Goal: Task Accomplishment & Management: Use online tool/utility

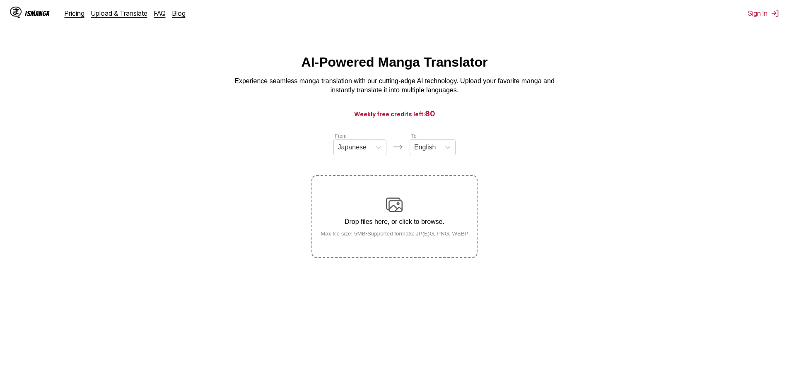
click at [400, 193] on label "Drop files here, or click to browse. Max file size: 5MB • Supported formats: JP…" at bounding box center [394, 216] width 164 height 81
click at [0, 0] on input "Drop files here, or click to browse. Max file size: 5MB • Supported formats: JP…" at bounding box center [0, 0] width 0 height 0
click at [362, 207] on div "Drop files here, or click to browse. Max file size: 5MB • Supported formats: JP…" at bounding box center [394, 217] width 161 height 40
click at [0, 0] on input "Drop files here, or click to browse. Max file size: 5MB • Supported formats: JP…" at bounding box center [0, 0] width 0 height 0
click at [376, 229] on div "Drop files here, or click to browse. Max file size: 5MB • Supported formats: JP…" at bounding box center [394, 217] width 161 height 40
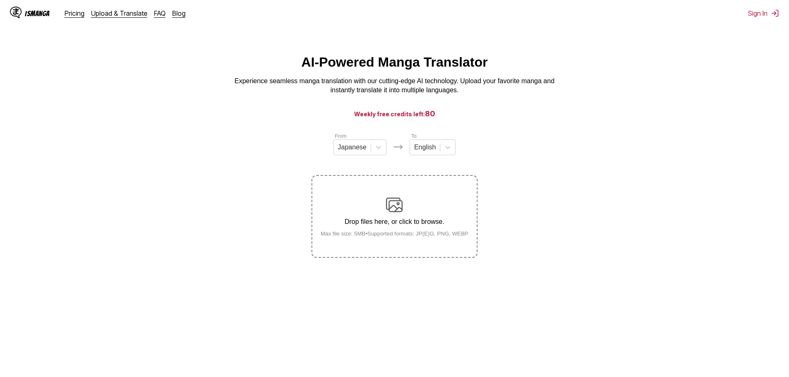
click at [0, 0] on input "Drop files here, or click to browse. Max file size: 5MB • Supported formats: JP…" at bounding box center [0, 0] width 0 height 0
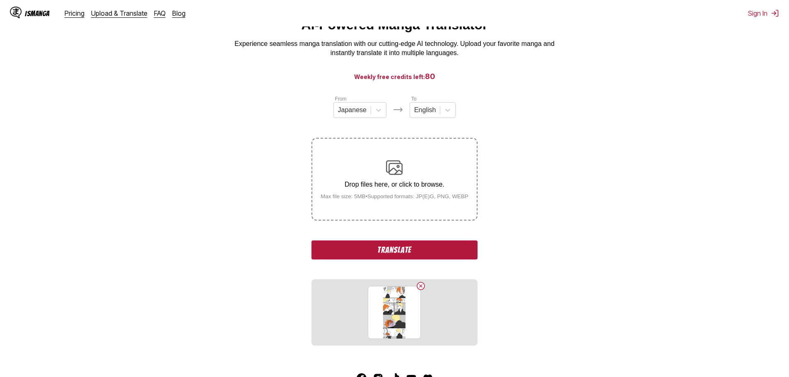
scroll to position [83, 0]
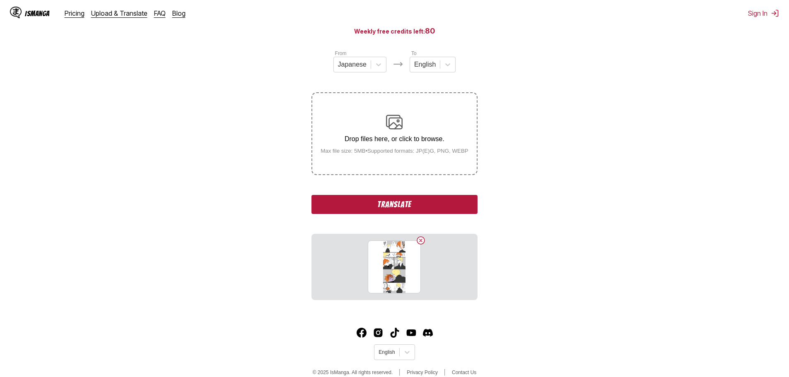
click at [452, 207] on button "Translate" at bounding box center [394, 204] width 166 height 19
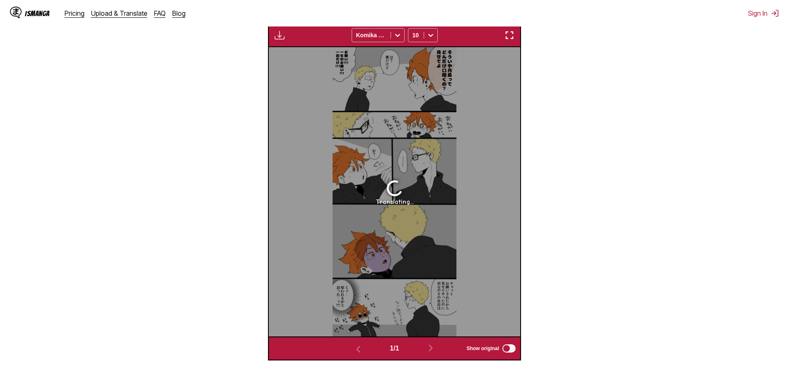
scroll to position [286, 0]
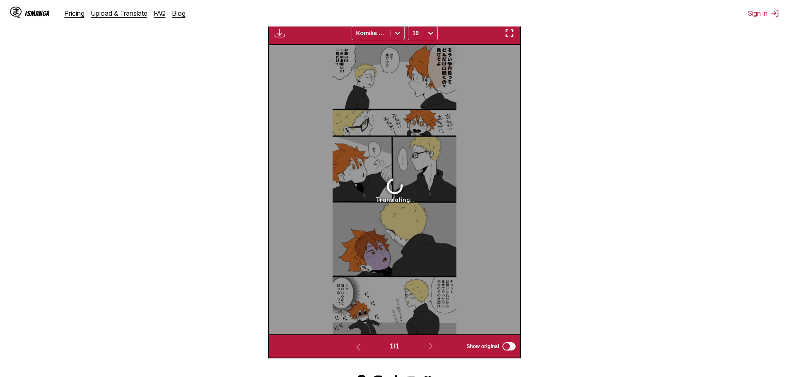
click at [510, 30] on img "button" at bounding box center [509, 33] width 10 height 10
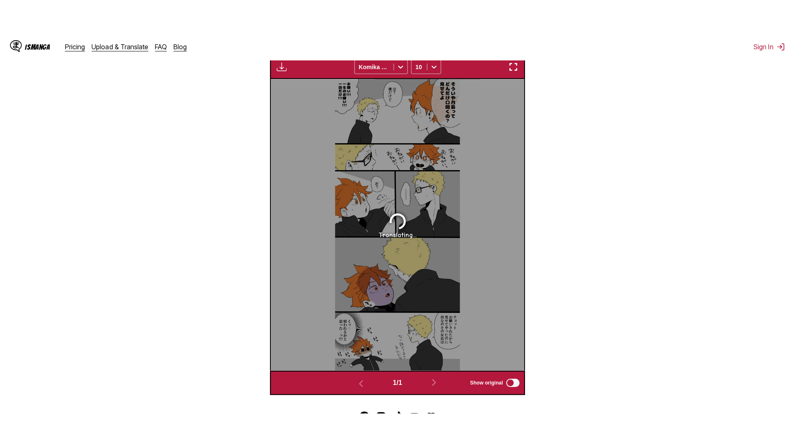
scroll to position [87, 0]
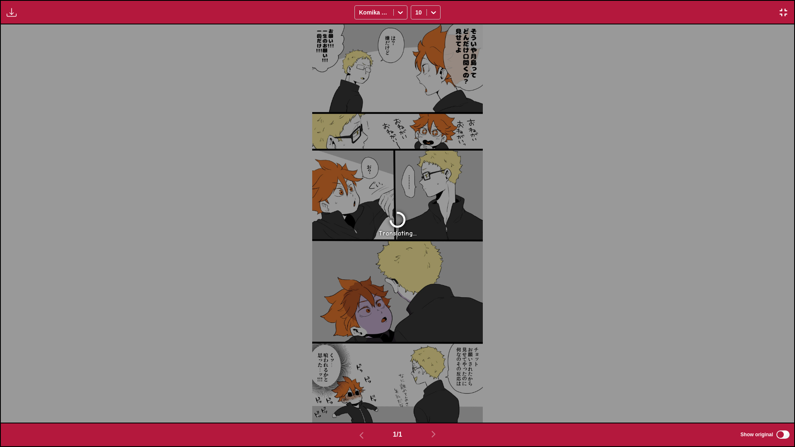
click at [783, 9] on img "button" at bounding box center [783, 12] width 10 height 10
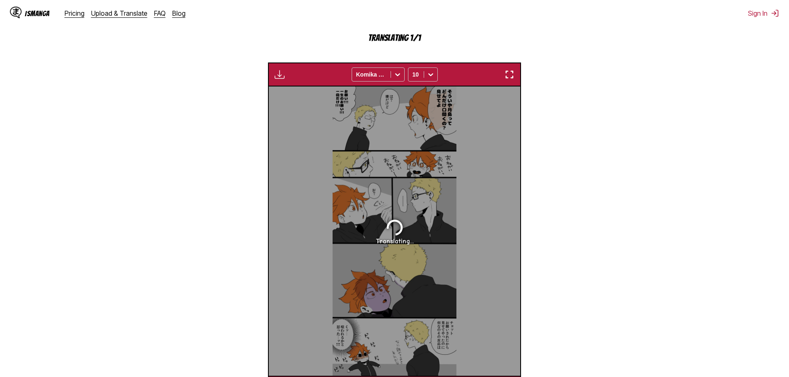
click at [511, 77] on img "button" at bounding box center [509, 75] width 10 height 10
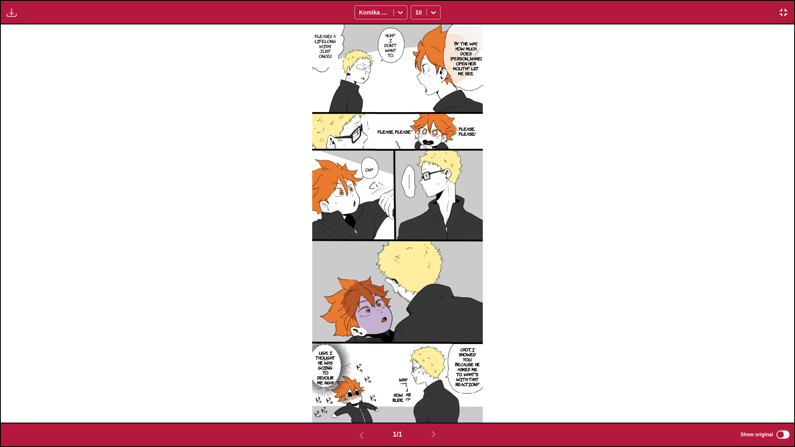
click at [466, 74] on p "By the way, how much does [PERSON_NAME] open her mouth? Let me see." at bounding box center [466, 58] width 34 height 38
click at [501, 74] on div "By the way, how much does [PERSON_NAME] open her mouth? Let me see." at bounding box center [487, 63] width 72 height 79
click at [514, 30] on icon "close-tooltip" at bounding box center [517, 31] width 6 height 6
click at [498, 377] on div "Huh? I don't want to. By the way, how much does [PERSON_NAME] open her mouth? L…" at bounding box center [397, 223] width 793 height 398
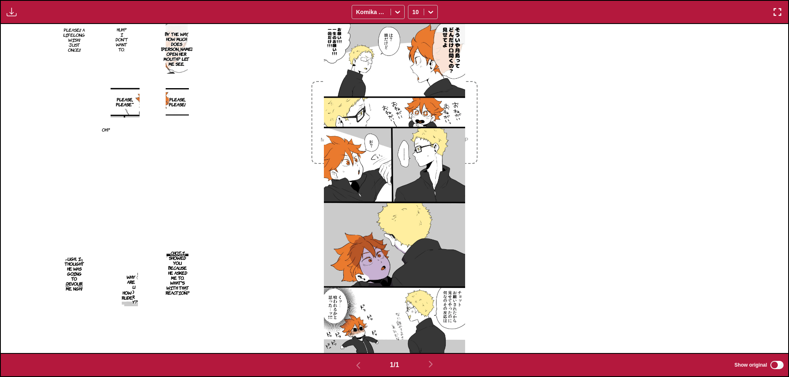
scroll to position [8, 0]
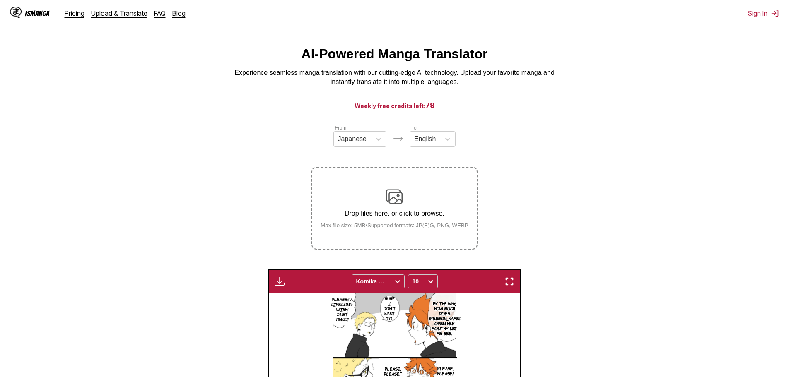
click at [405, 194] on div "Drop files here, or click to browse. Max file size: 5MB • Supported formats: JP…" at bounding box center [394, 208] width 161 height 40
click at [0, 0] on input "Drop files here, or click to browse. Max file size: 5MB • Supported formats: JP…" at bounding box center [0, 0] width 0 height 0
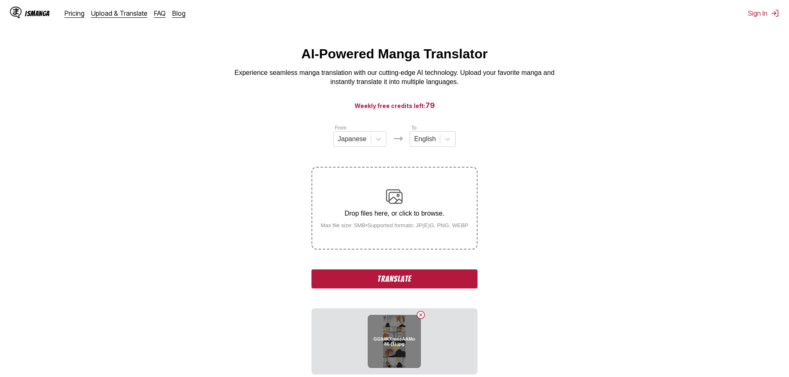
click at [421, 316] on button "Delete image" at bounding box center [421, 315] width 10 height 10
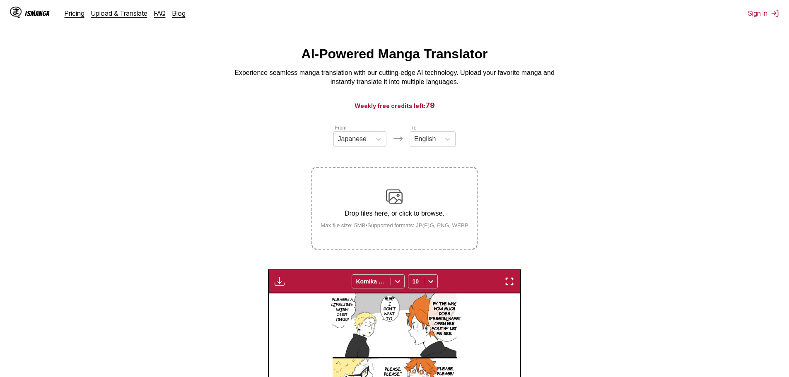
click at [410, 228] on small "Max file size: 5MB • Supported formats: JP(E)G, PNG, WEBP" at bounding box center [394, 225] width 161 height 6
click at [0, 0] on input "Drop files here, or click to browse. Max file size: 5MB • Supported formats: JP…" at bounding box center [0, 0] width 0 height 0
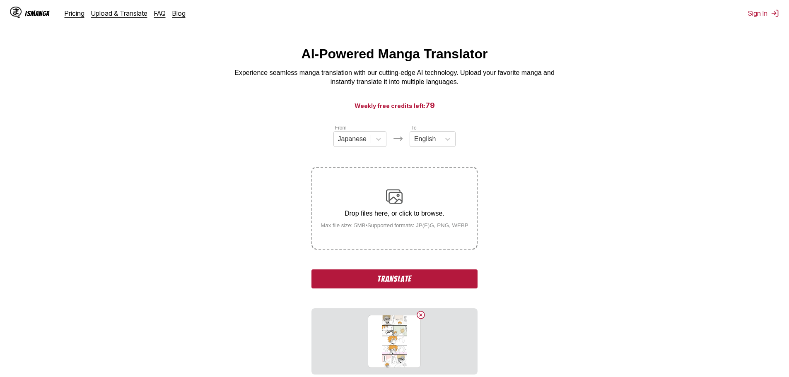
click at [440, 273] on button "Translate" at bounding box center [394, 279] width 166 height 19
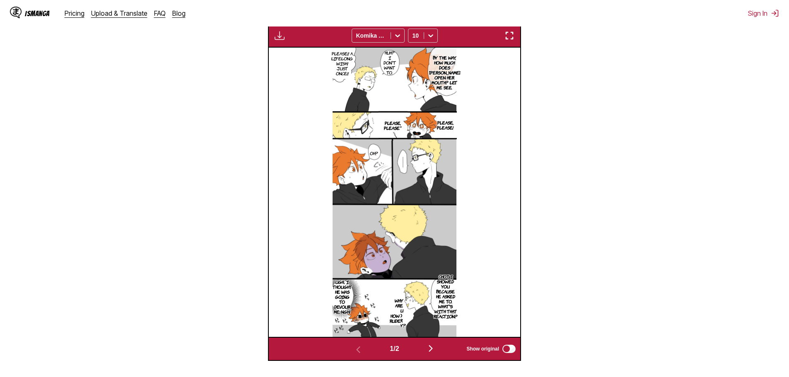
scroll to position [298, 0]
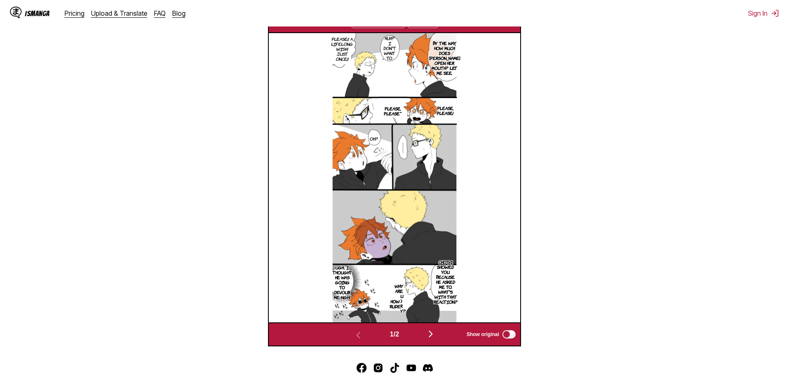
click at [434, 336] on img "button" at bounding box center [431, 334] width 10 height 10
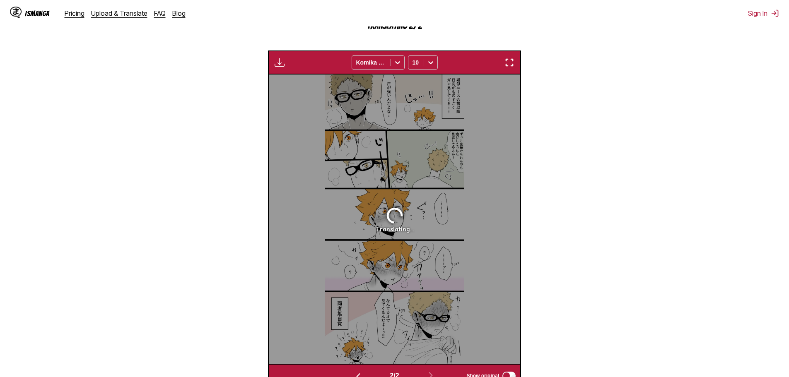
click at [510, 65] on img "button" at bounding box center [509, 63] width 10 height 10
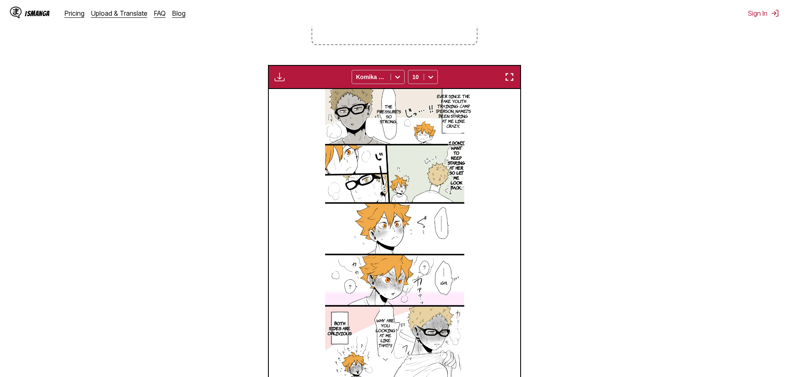
scroll to position [8, 0]
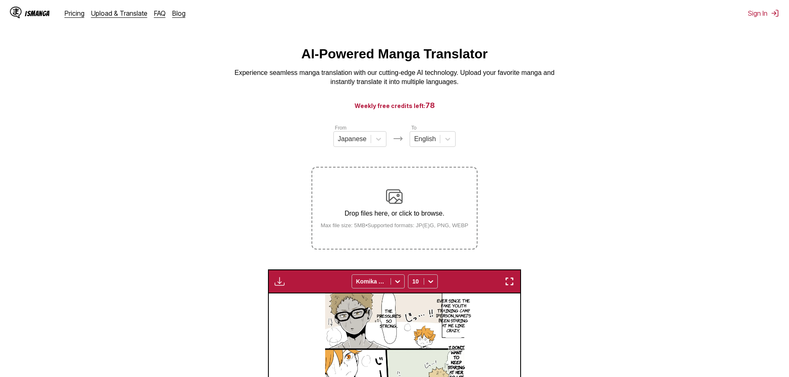
click at [389, 191] on img at bounding box center [394, 196] width 17 height 17
click at [0, 0] on input "Drop files here, or click to browse. Max file size: 5MB • Supported formats: JP…" at bounding box center [0, 0] width 0 height 0
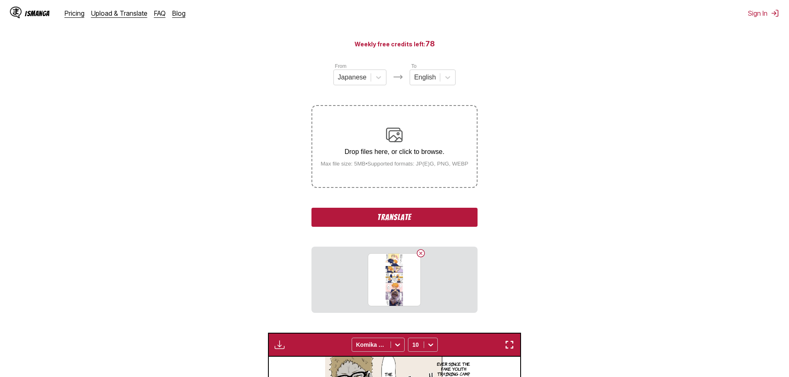
scroll to position [132, 0]
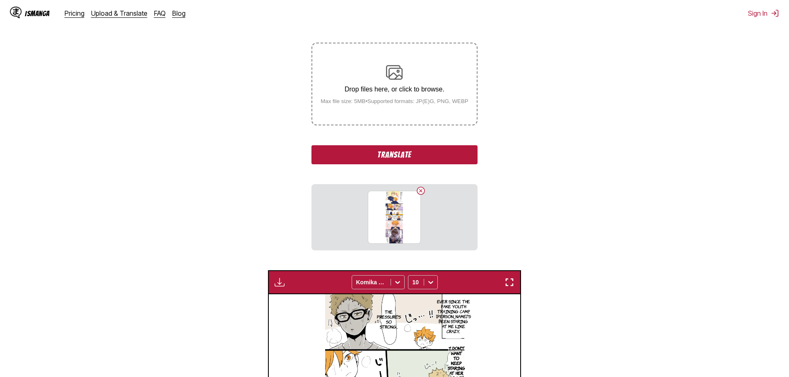
click at [416, 157] on button "Translate" at bounding box center [394, 154] width 166 height 19
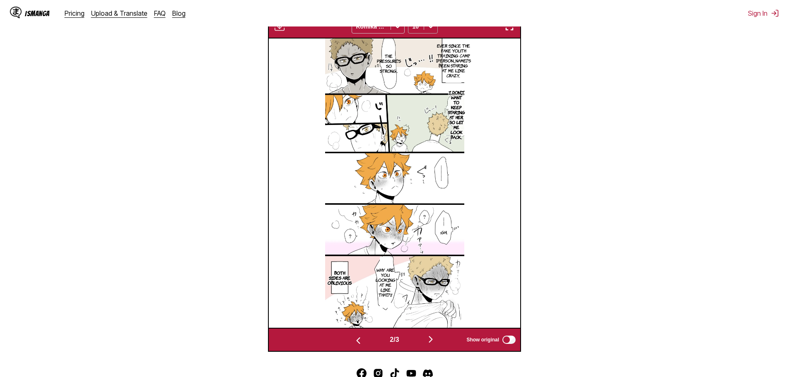
scroll to position [298, 0]
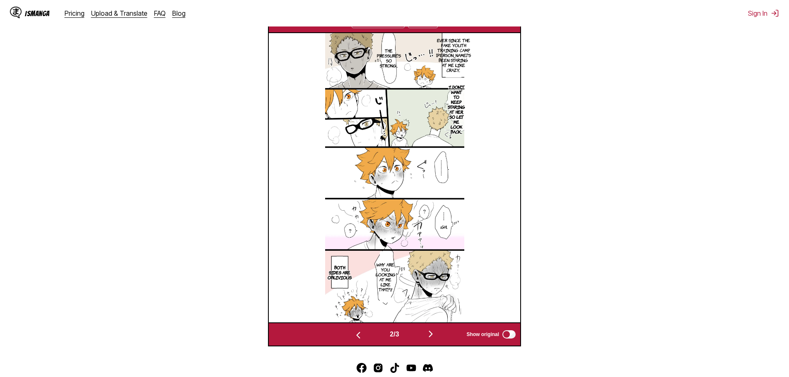
click at [436, 333] on img "button" at bounding box center [431, 334] width 10 height 10
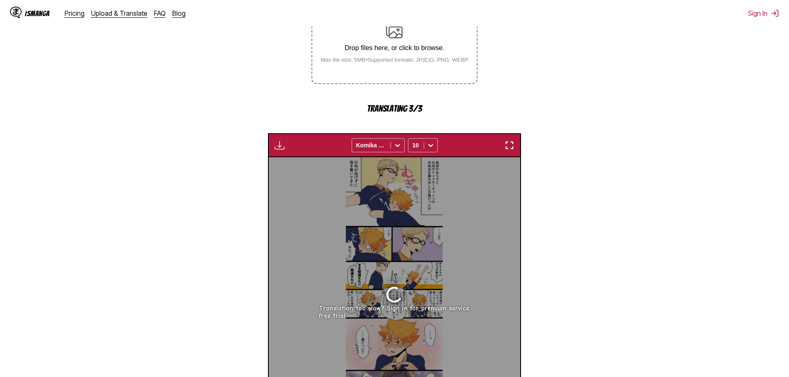
click at [508, 144] on img "button" at bounding box center [509, 145] width 10 height 10
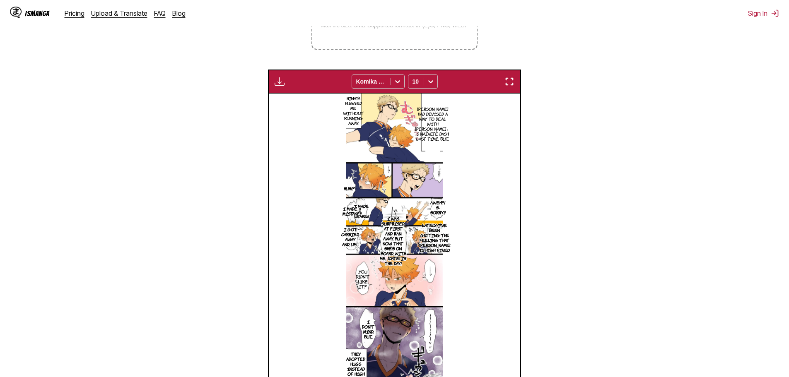
scroll to position [8, 0]
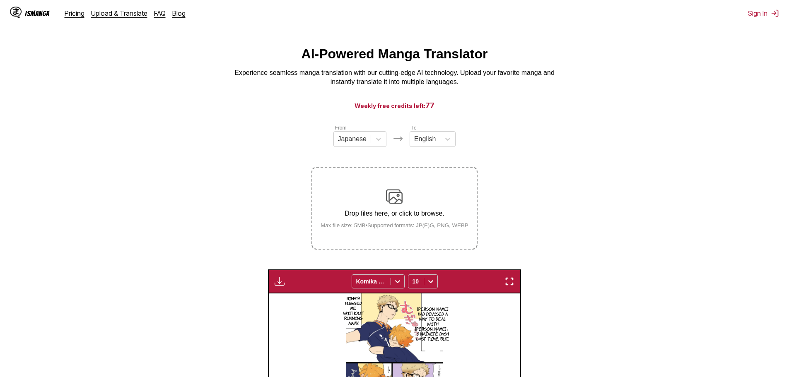
click at [411, 192] on div "Drop files here, or click to browse. Max file size: 5MB • Supported formats: JP…" at bounding box center [394, 208] width 161 height 40
click at [0, 0] on input "Drop files here, or click to browse. Max file size: 5MB • Supported formats: JP…" at bounding box center [0, 0] width 0 height 0
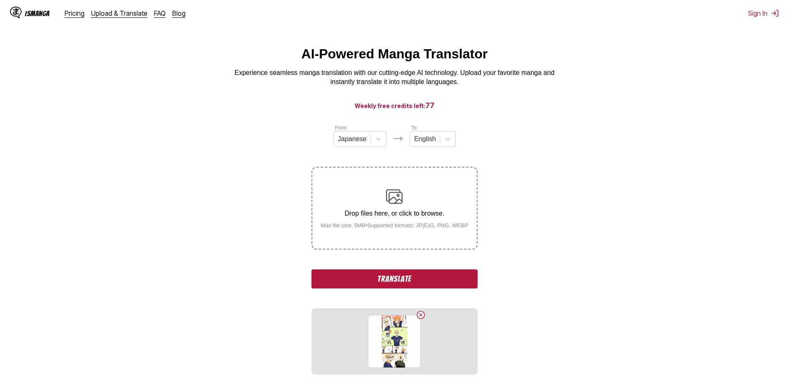
click at [464, 283] on button "Translate" at bounding box center [394, 279] width 166 height 19
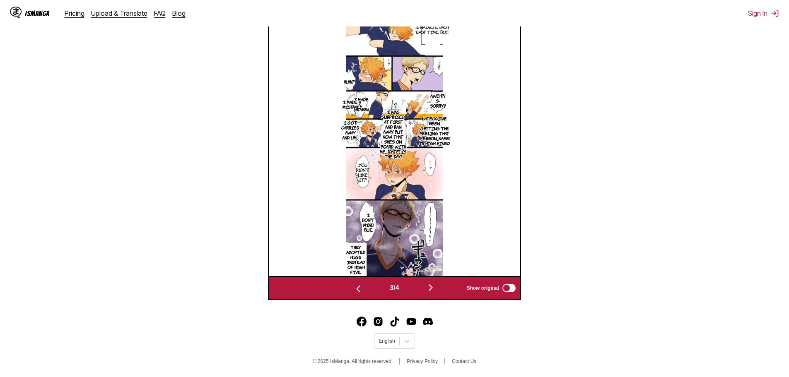
click at [440, 287] on button "button" at bounding box center [431, 288] width 50 height 12
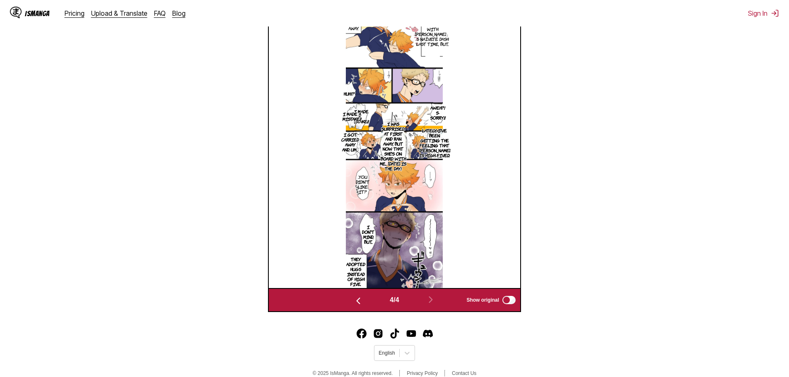
scroll to position [0, 754]
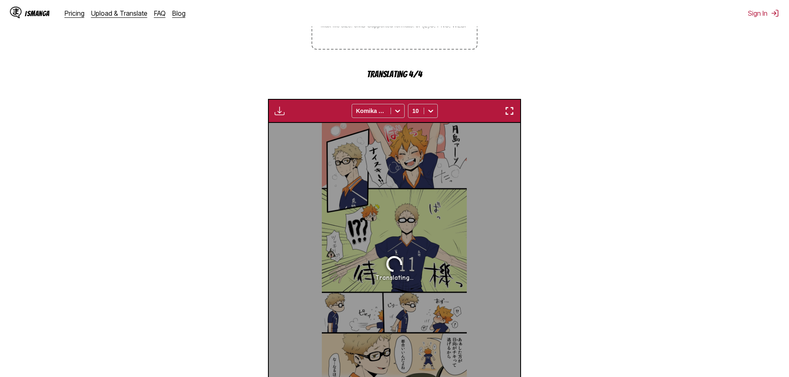
click at [509, 115] on img "button" at bounding box center [509, 111] width 10 height 10
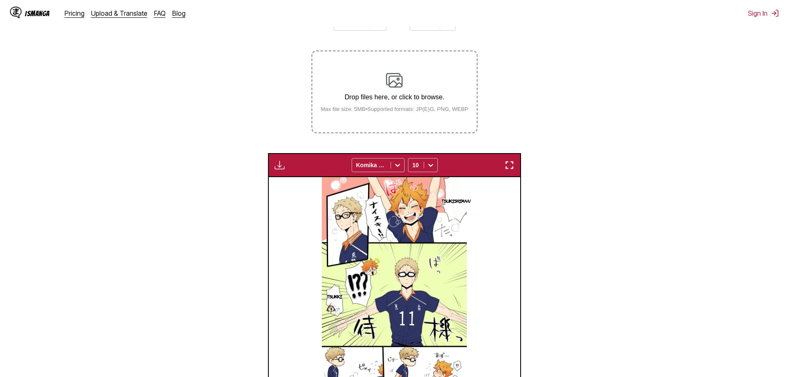
scroll to position [8, 0]
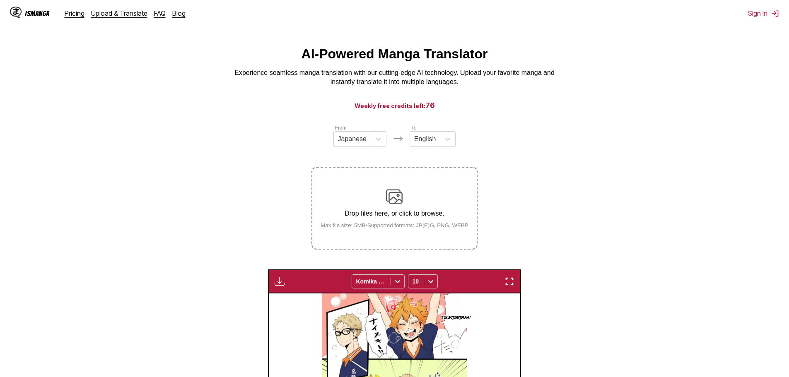
click at [369, 226] on small "Max file size: 5MB • Supported formats: JP(E)G, PNG, WEBP" at bounding box center [394, 225] width 161 height 6
click at [0, 0] on input "Drop files here, or click to browse. Max file size: 5MB • Supported formats: JP…" at bounding box center [0, 0] width 0 height 0
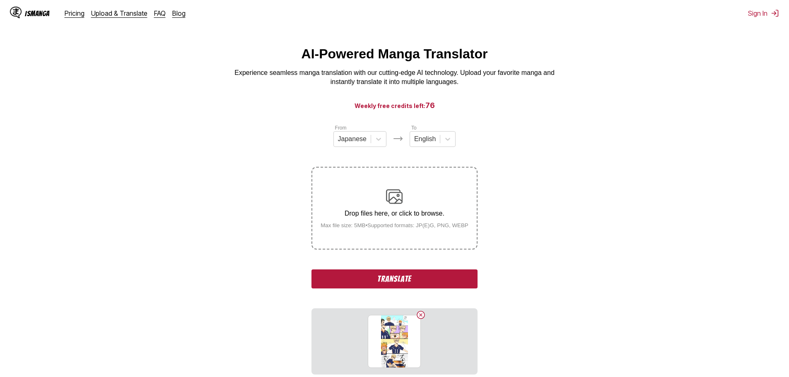
click at [420, 279] on button "Translate" at bounding box center [394, 279] width 166 height 19
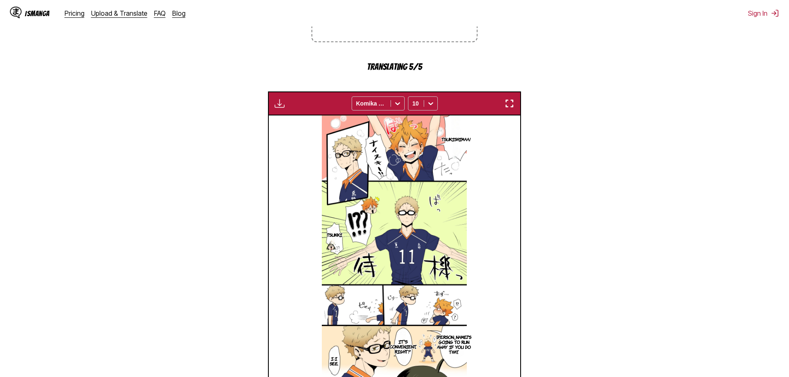
scroll to position [339, 0]
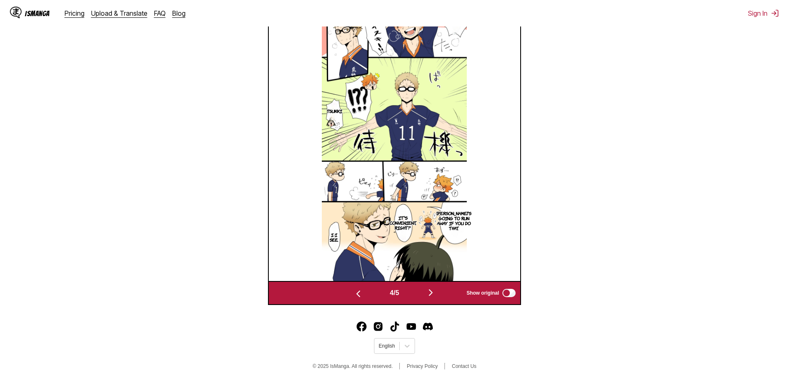
click at [431, 293] on img "button" at bounding box center [431, 293] width 10 height 10
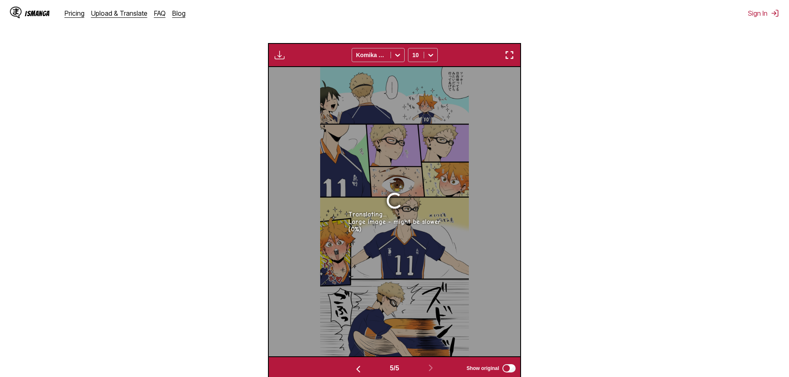
scroll to position [250, 0]
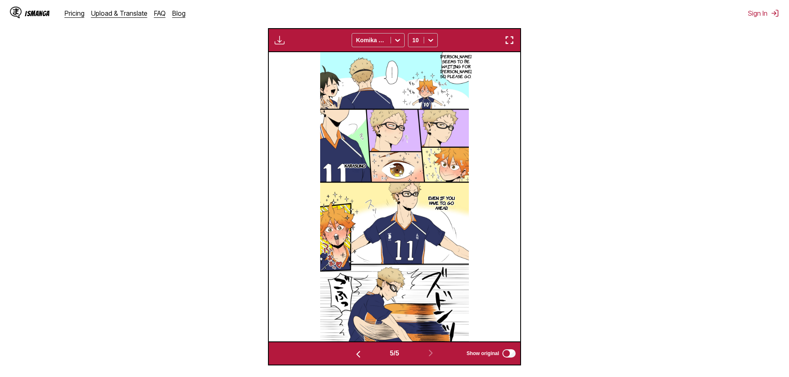
click at [510, 48] on div "Available for premium users only Komika Axis 10" at bounding box center [394, 40] width 253 height 24
click at [518, 42] on div "Available for premium users only Komika Axis 10" at bounding box center [394, 40] width 253 height 24
click at [515, 41] on button "button" at bounding box center [509, 40] width 15 height 11
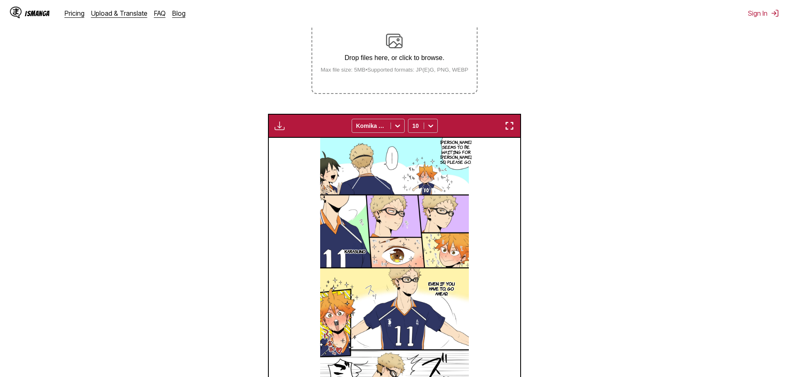
scroll to position [50, 0]
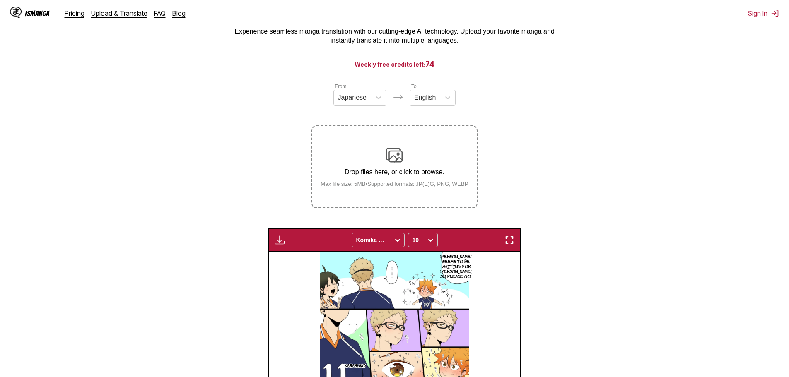
click at [391, 154] on img at bounding box center [394, 155] width 17 height 17
click at [0, 0] on input "Drop files here, or click to browse. Max file size: 5MB • Supported formats: JP…" at bounding box center [0, 0] width 0 height 0
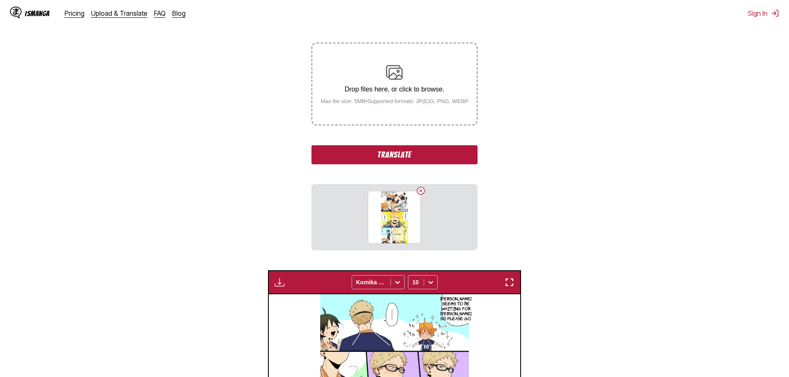
click at [438, 155] on button "Translate" at bounding box center [394, 154] width 166 height 19
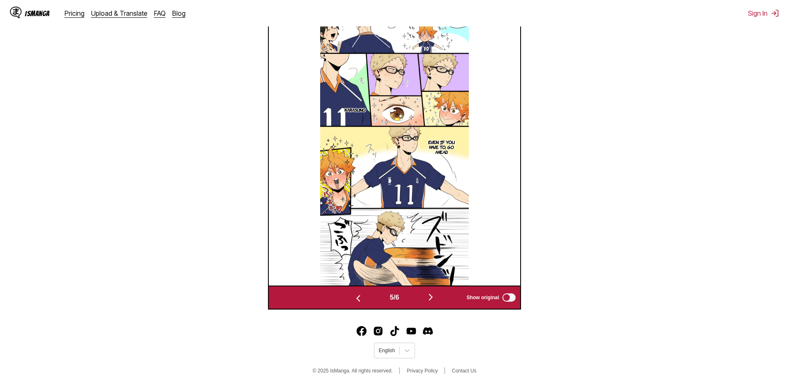
scroll to position [346, 0]
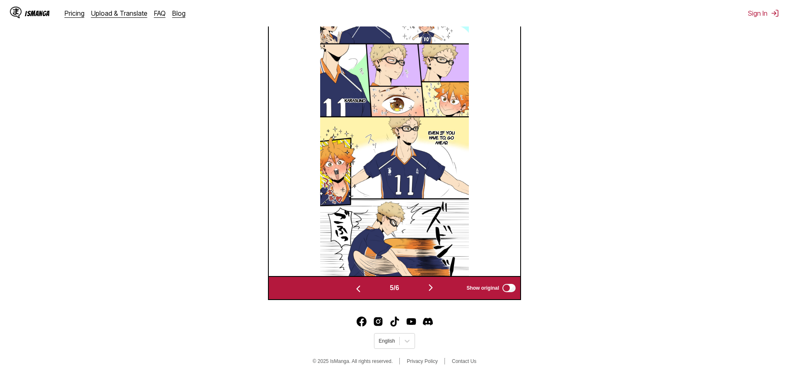
click at [431, 287] on img "button" at bounding box center [431, 288] width 10 height 10
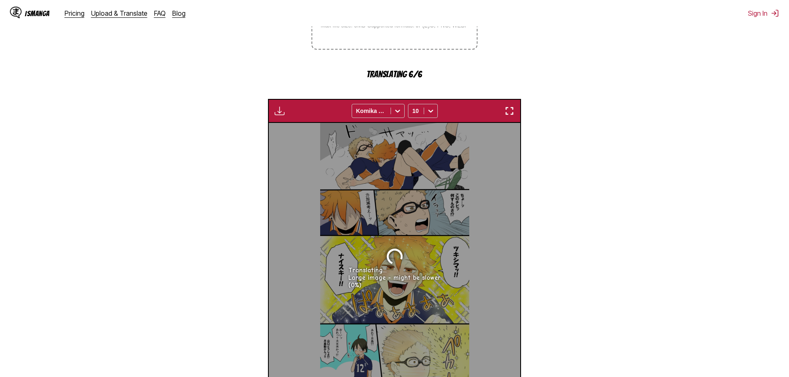
click at [508, 113] on img "button" at bounding box center [509, 111] width 10 height 10
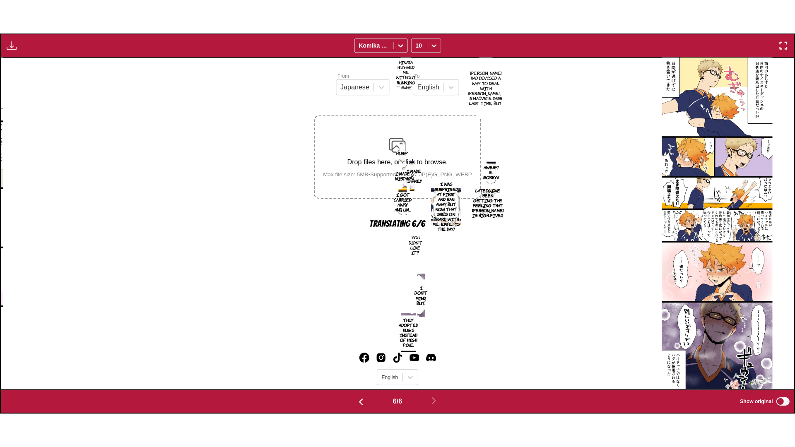
scroll to position [0, 3966]
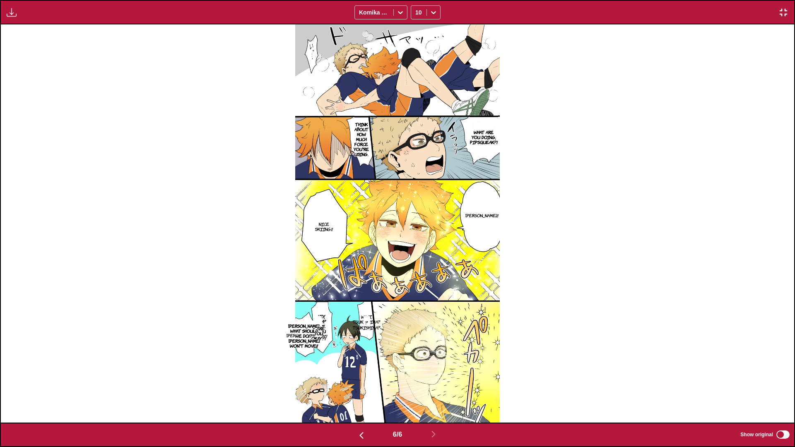
click at [323, 225] on p "Nice skiing!!" at bounding box center [323, 226] width 21 height 13
click at [710, 377] on div "What are you doing, pipsqueak?! Think about how much force you're using. Tsukis…" at bounding box center [397, 223] width 793 height 398
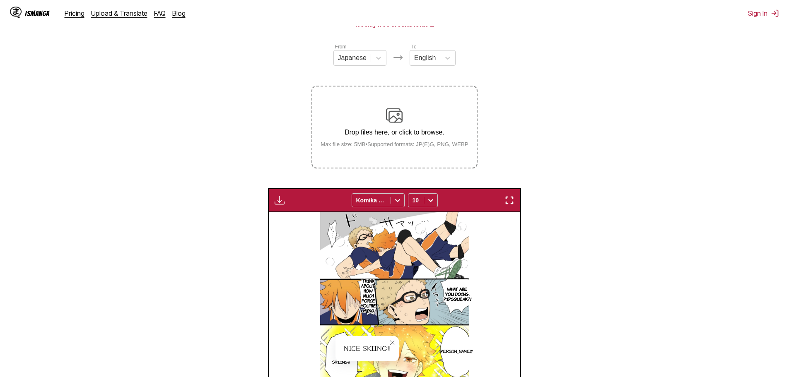
scroll to position [8, 0]
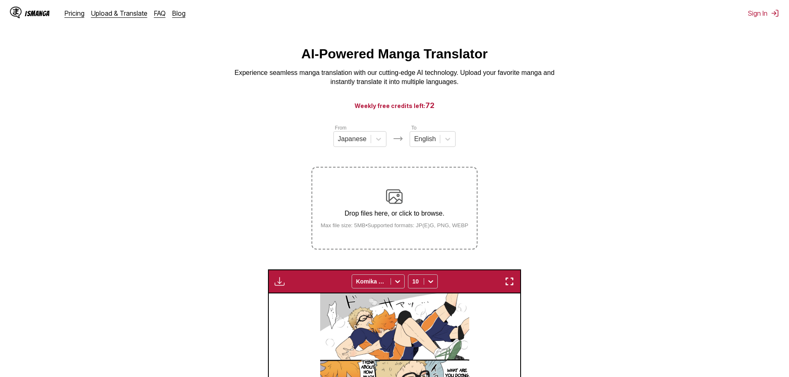
click at [392, 189] on label "Drop files here, or click to browse. Max file size: 5MB • Supported formats: JP…" at bounding box center [394, 208] width 164 height 81
click at [0, 0] on input "Drop files here, or click to browse. Max file size: 5MB • Supported formats: JP…" at bounding box center [0, 0] width 0 height 0
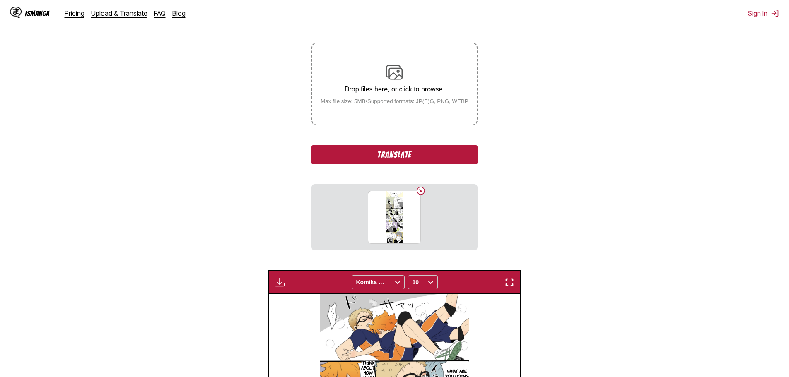
click at [462, 135] on div "From Japanese To English Drop files here, or click to browse. Max file size: 5M…" at bounding box center [394, 125] width 166 height 251
click at [459, 151] on button "Translate" at bounding box center [394, 154] width 166 height 19
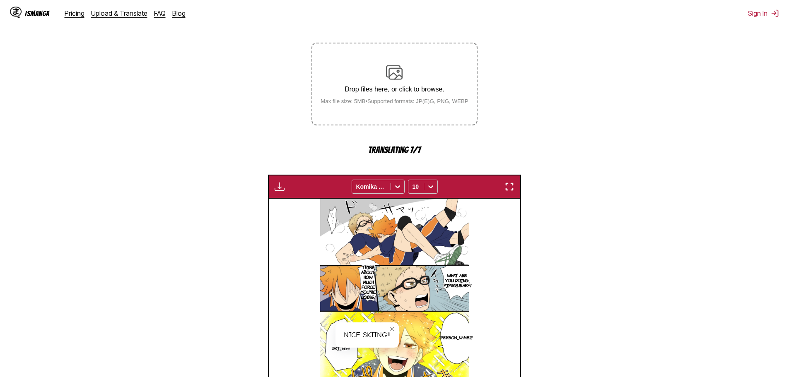
scroll to position [339, 0]
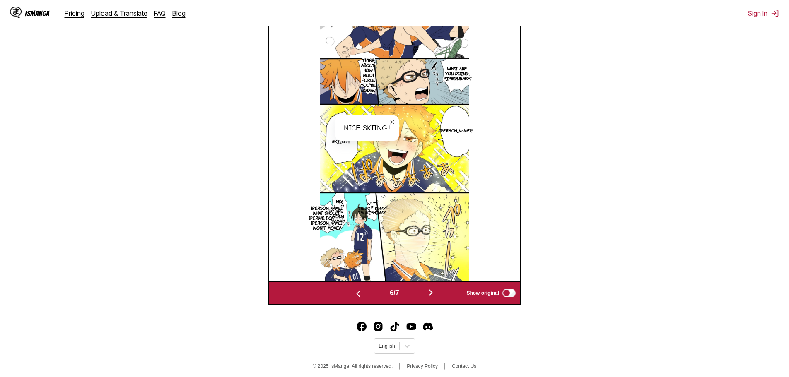
click at [433, 297] on img "button" at bounding box center [431, 293] width 10 height 10
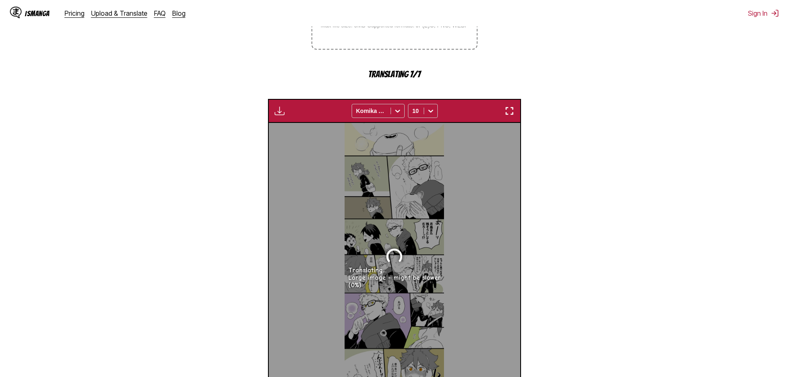
click at [514, 110] on button "button" at bounding box center [509, 111] width 15 height 11
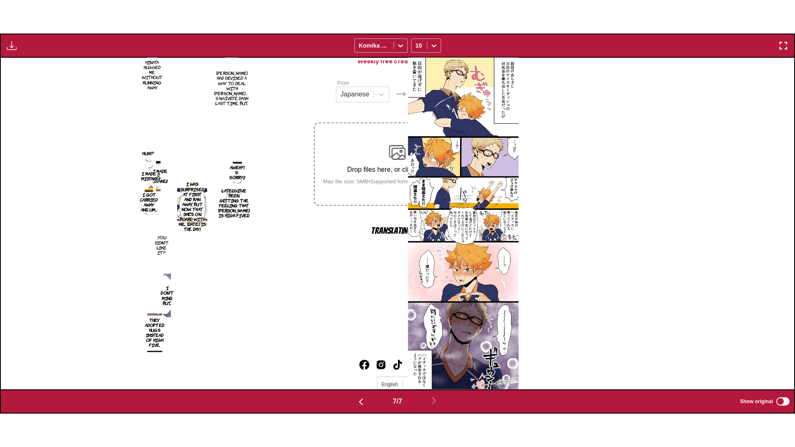
scroll to position [0, 4760]
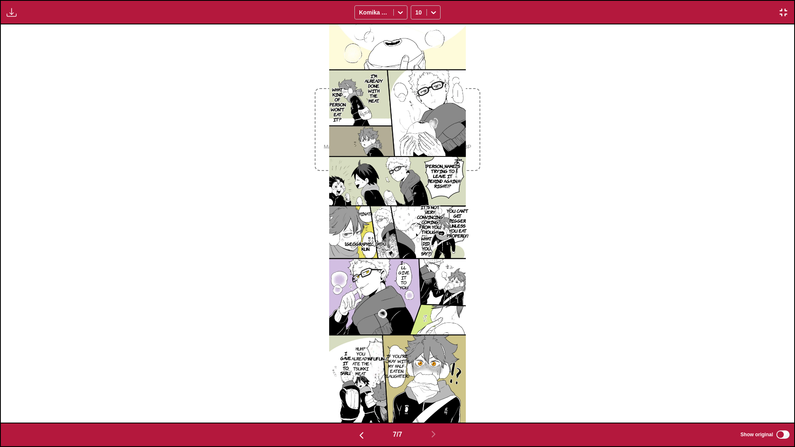
drag, startPoint x: 531, startPoint y: 182, endPoint x: 530, endPoint y: 167, distance: 15.4
click at [531, 181] on div "I'm already done with the meat. What kind of person won't eat it? - Ugh. [PERSO…" at bounding box center [397, 223] width 793 height 398
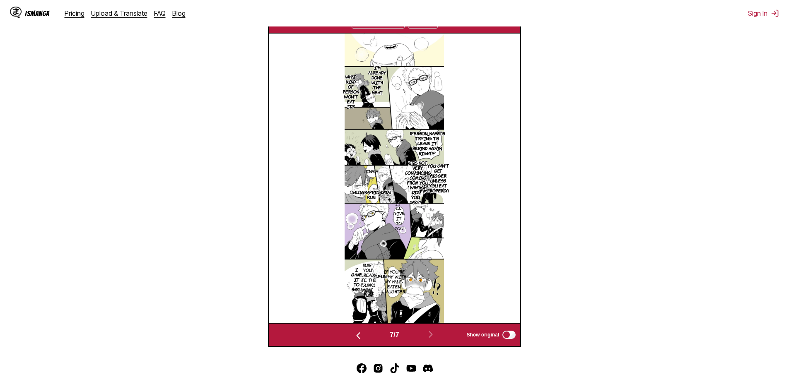
scroll to position [316, 0]
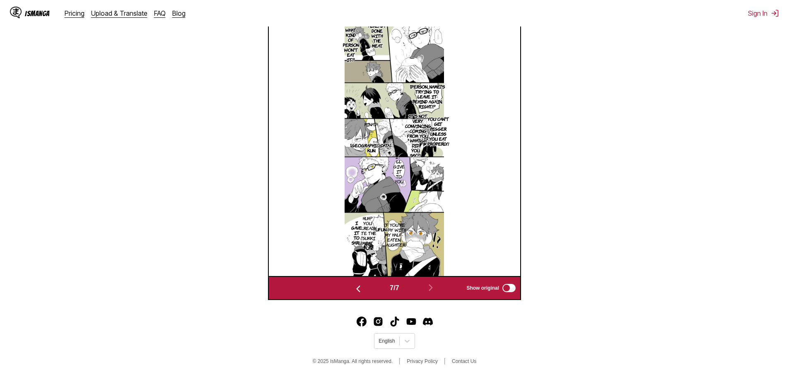
click at [400, 116] on img at bounding box center [393, 131] width 99 height 289
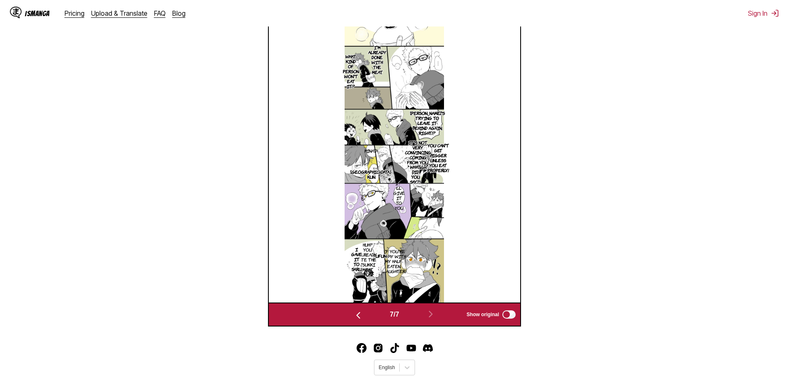
scroll to position [275, 0]
